Goal: Information Seeking & Learning: Understand process/instructions

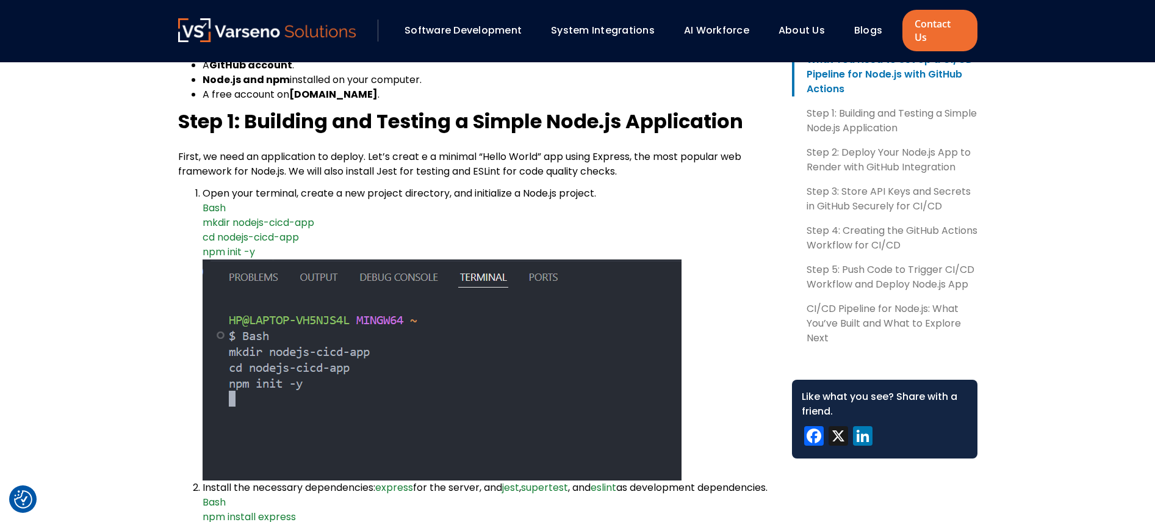
scroll to position [878, 0]
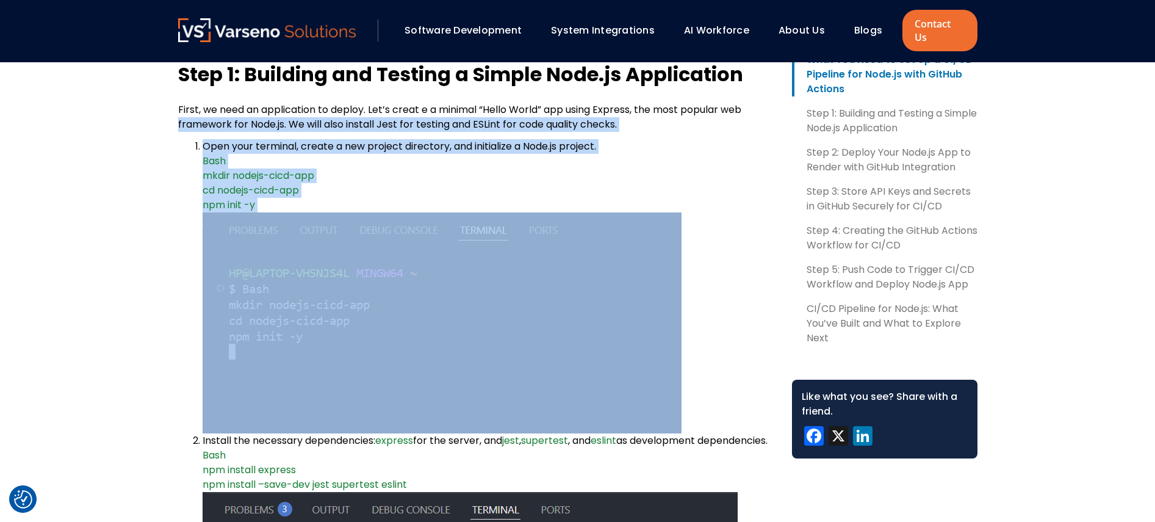
drag, startPoint x: 321, startPoint y: 163, endPoint x: 523, endPoint y: 229, distance: 211.8
click at [706, 288] on li "Open your terminal, create a new project directory, and initialize a Node.js pr…" at bounding box center [488, 286] width 570 height 294
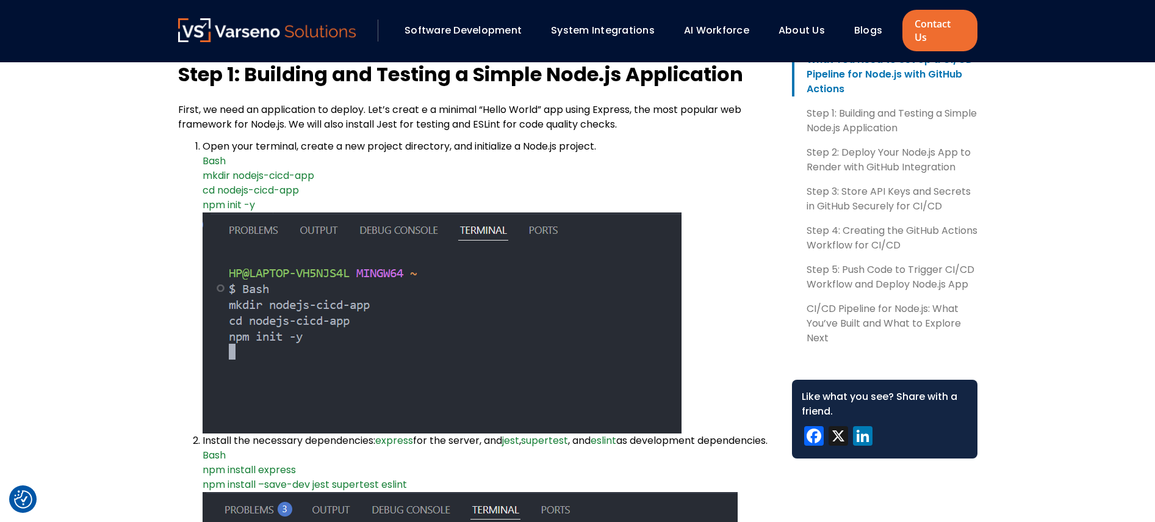
click at [260, 268] on img at bounding box center [442, 322] width 479 height 221
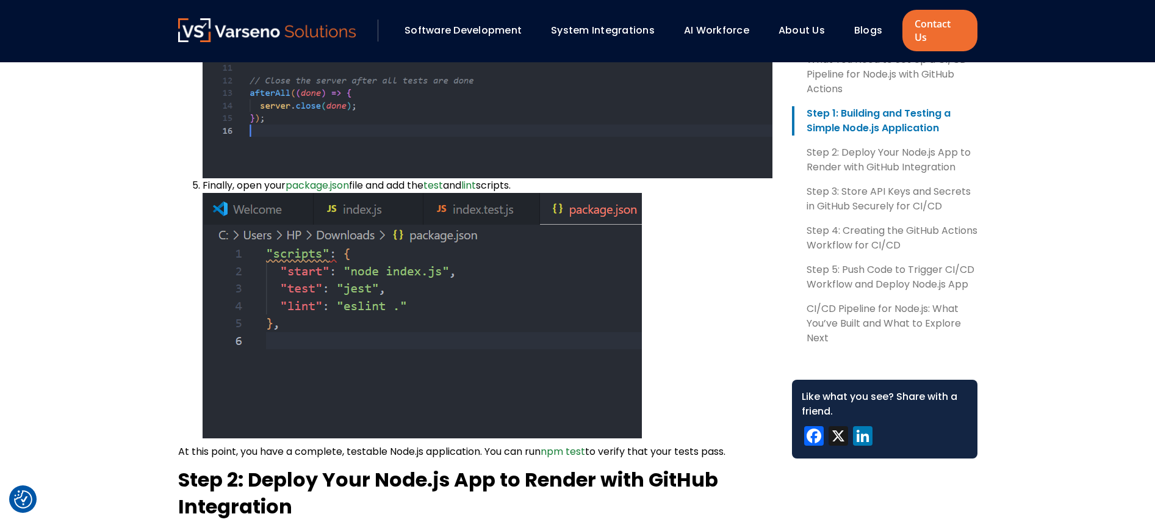
scroll to position [2050, 0]
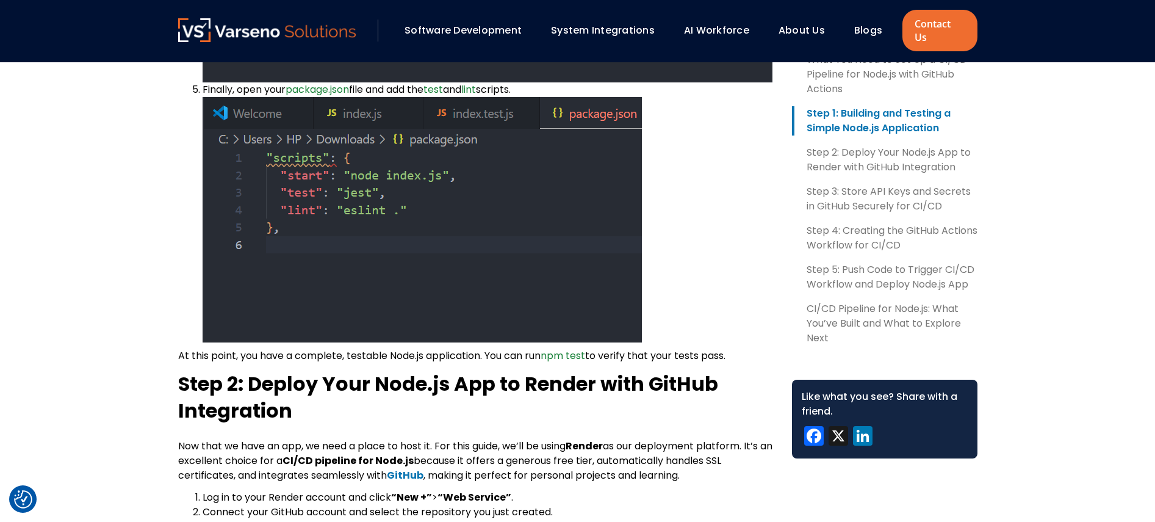
click at [542, 286] on img at bounding box center [422, 219] width 439 height 245
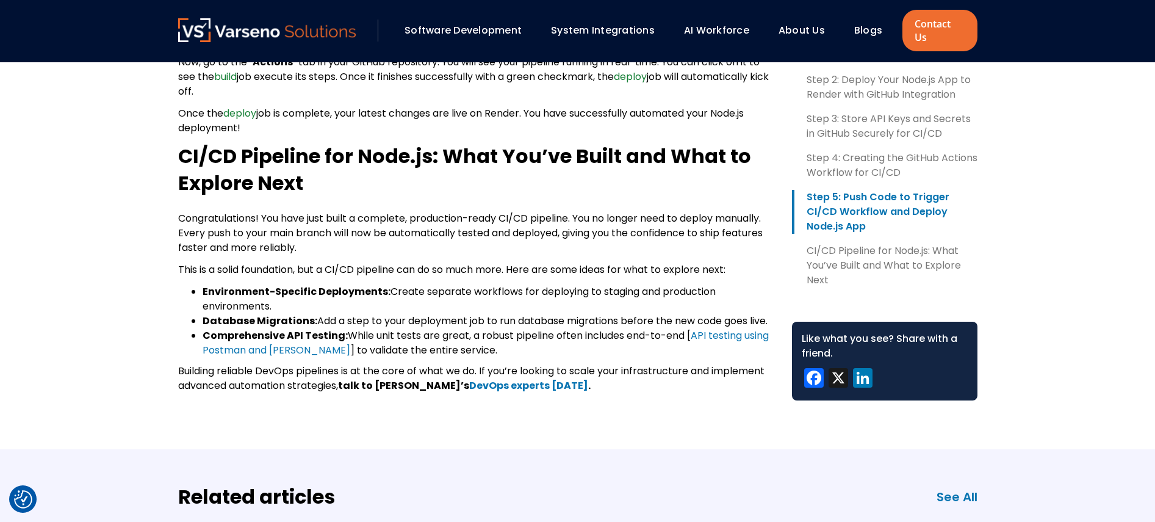
scroll to position [3807, 0]
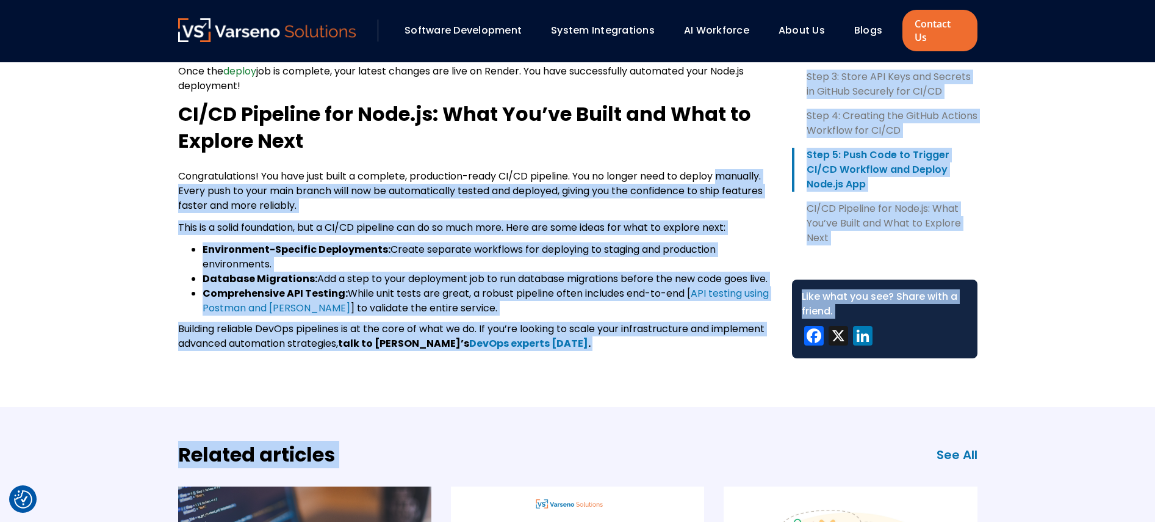
drag, startPoint x: 681, startPoint y: 388, endPoint x: 104, endPoint y: 118, distance: 637.8
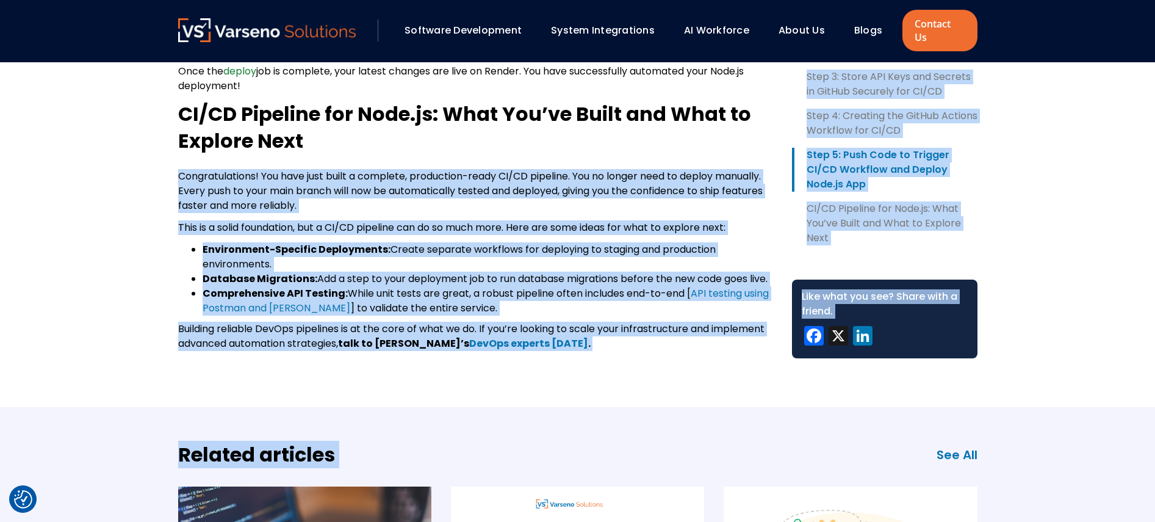
click at [331, 286] on b "Comprehensive API Testing:" at bounding box center [275, 293] width 145 height 14
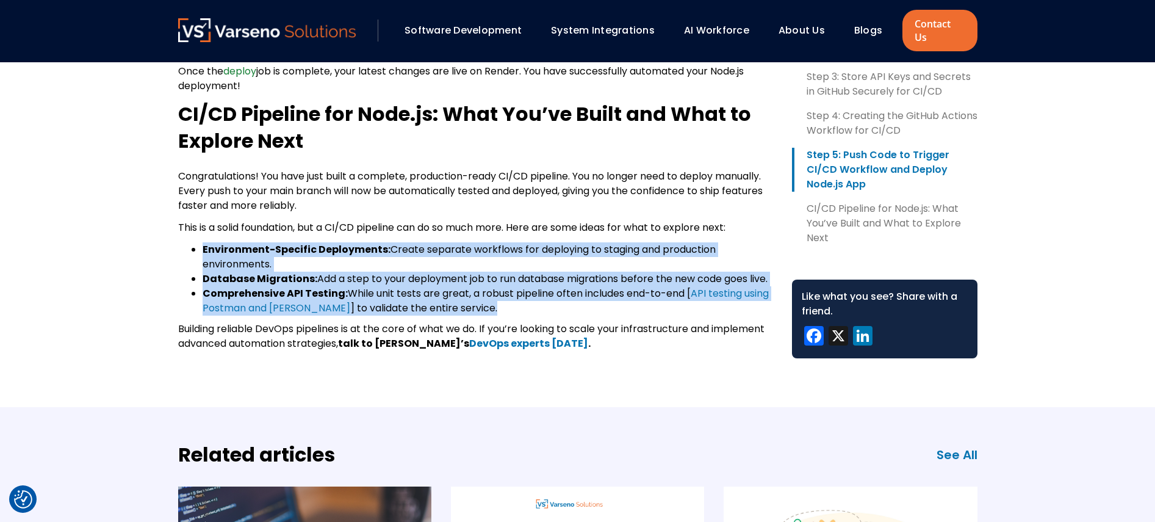
drag, startPoint x: 398, startPoint y: 239, endPoint x: 162, endPoint y: 219, distance: 236.3
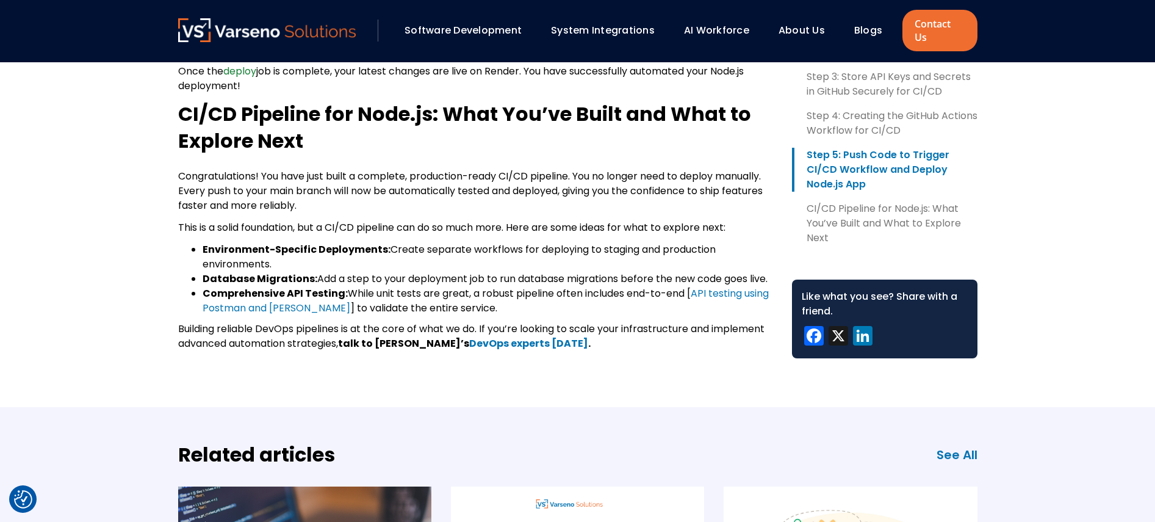
click at [550, 321] on p "Building reliable DevOps pipelines is at the core of what we do. If you’re look…" at bounding box center [475, 335] width 594 height 29
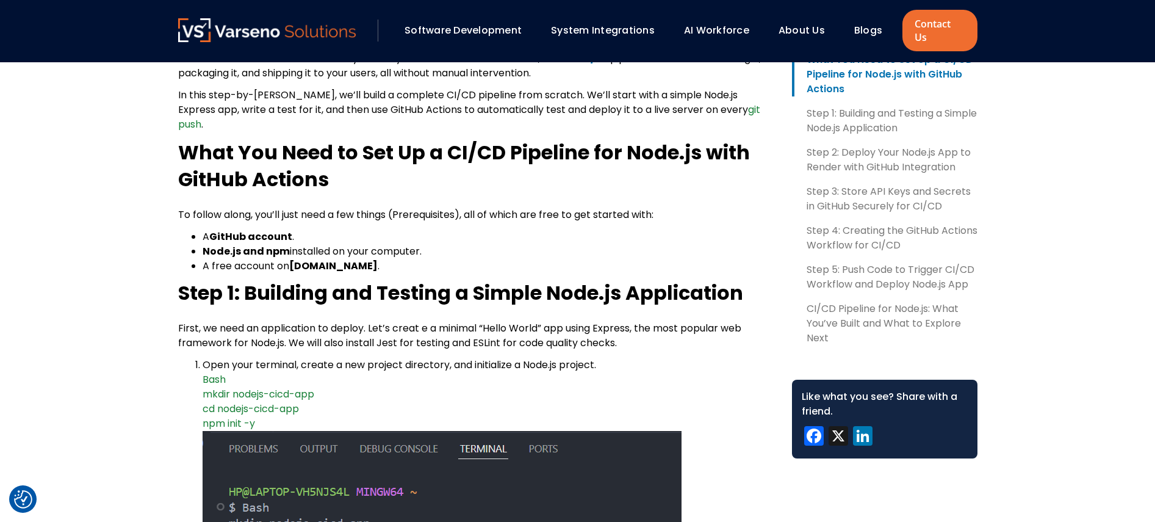
scroll to position [659, 0]
